Goal: Book appointment/travel/reservation

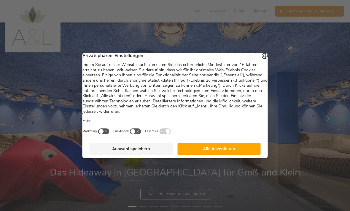
click at [123, 154] on button "Auswahl speichern" at bounding box center [130, 149] width 83 height 12
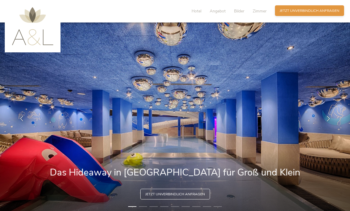
click at [315, 15] on div "Anfragen Jetzt unverbindlich anfragen" at bounding box center [309, 10] width 69 height 11
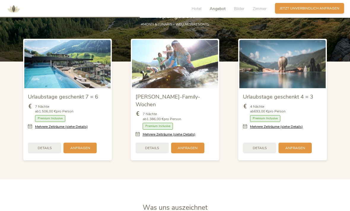
scroll to position [581, 0]
click at [209, 79] on img at bounding box center [175, 64] width 86 height 48
click at [188, 89] on img at bounding box center [175, 64] width 86 height 48
click at [163, 153] on div "Details" at bounding box center [151, 147] width 33 height 11
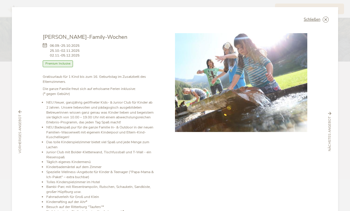
scroll to position [0, 0]
click at [322, 17] on div "Schließen" at bounding box center [315, 20] width 25 height 6
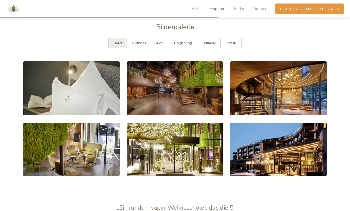
scroll to position [896, 0]
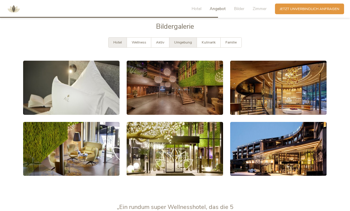
click at [185, 45] on span "Umgebung" at bounding box center [183, 42] width 18 height 5
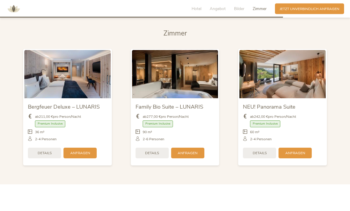
scroll to position [1164, 0]
click at [166, 157] on div "Details" at bounding box center [151, 152] width 33 height 11
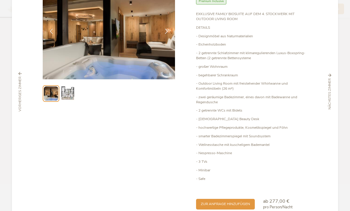
scroll to position [52, 0]
click at [245, 201] on span "zur Anfrage hinzufügen" at bounding box center [225, 203] width 49 height 5
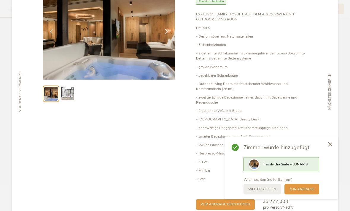
click at [294, 167] on span "Family Bio Suite – LUNARIS" at bounding box center [285, 164] width 44 height 5
click at [302, 191] on span "zur Anfrage" at bounding box center [301, 188] width 25 height 5
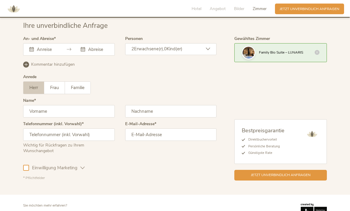
scroll to position [1437, 0]
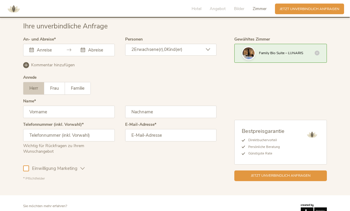
click at [207, 52] on icon at bounding box center [208, 49] width 4 height 4
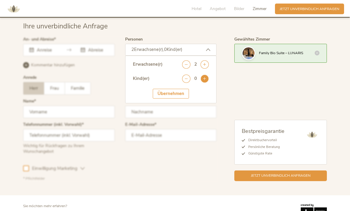
click at [205, 79] on icon at bounding box center [204, 79] width 8 height 8
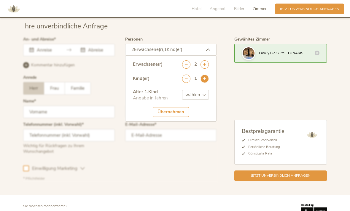
click at [203, 80] on icon at bounding box center [204, 79] width 8 height 8
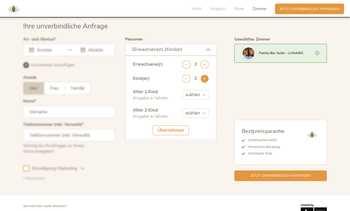
click at [203, 80] on icon at bounding box center [204, 79] width 8 height 8
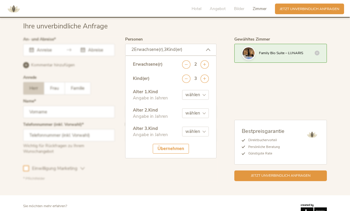
click at [205, 97] on select "wählen 0 1 2 3 4 5 6 7 8 9 10 11 12 13 14 15 16 17" at bounding box center [195, 95] width 27 height 10
select select "7"
click at [202, 116] on select "wählen 0 1 2 3 4 5 6 7 8 9 10 11 12 13 14 15 16 17" at bounding box center [195, 113] width 27 height 10
select select "9"
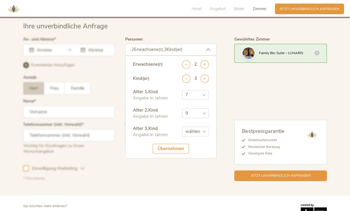
click at [206, 137] on select "wählen 0 1 2 3 4 5 6 7 8 9 10 11 12 13 14 15 16 17" at bounding box center [195, 132] width 27 height 10
select select "9"
click at [171, 150] on div "Übernehmen" at bounding box center [171, 149] width 36 height 10
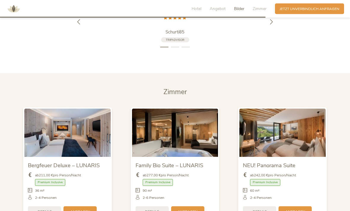
scroll to position [1101, 0]
